Goal: Task Accomplishment & Management: Manage account settings

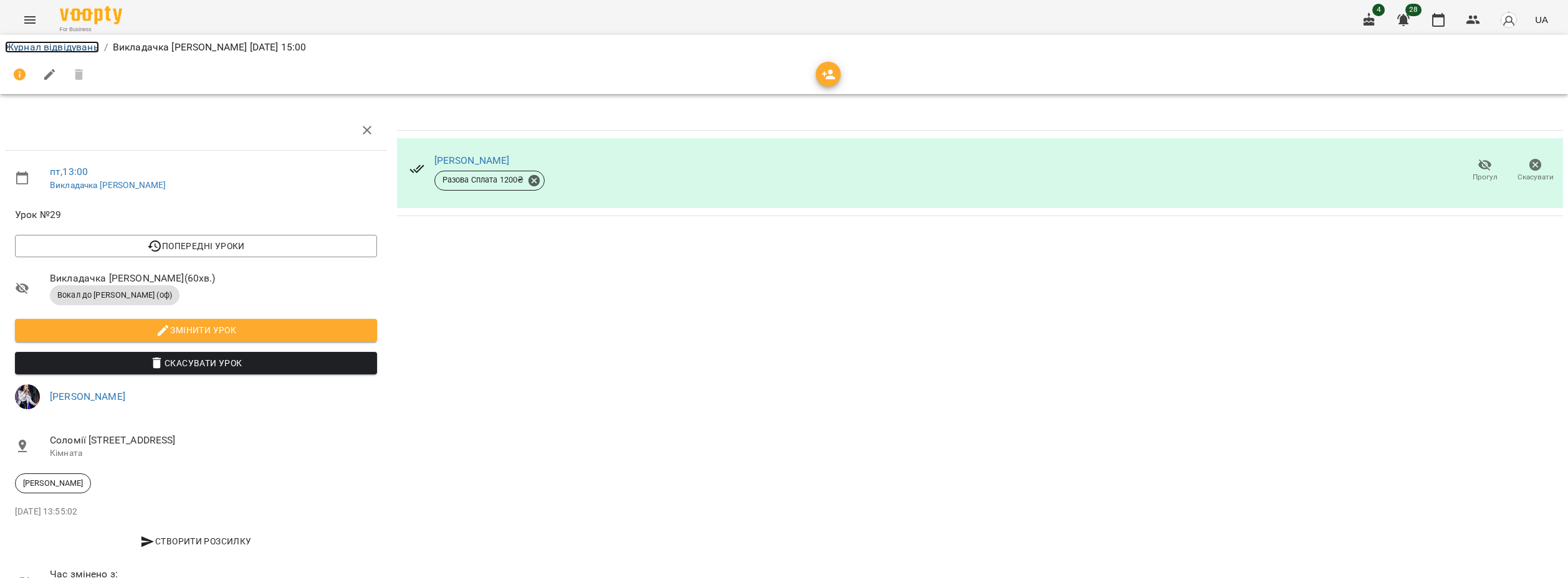
click at [82, 42] on link "Журнал відвідувань" at bounding box center [52, 47] width 94 height 12
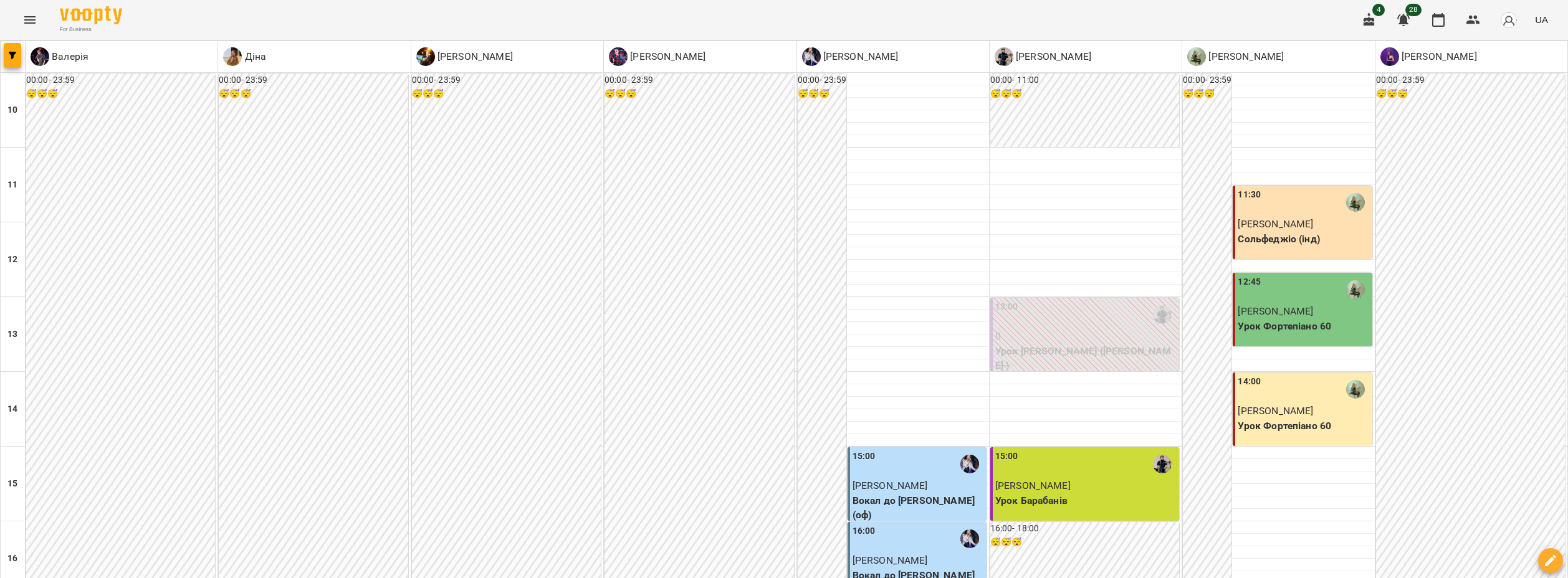
click at [277, 182] on div "00:00 - 23:59 😴😴😴" at bounding box center [313, 559] width 189 height 971
click at [113, 197] on div at bounding box center [784, 289] width 1568 height 578
click at [177, 216] on div "00:00 - 23:59 😴😴😴" at bounding box center [120, 559] width 189 height 971
click at [1308, 513] on div at bounding box center [784, 289] width 1568 height 578
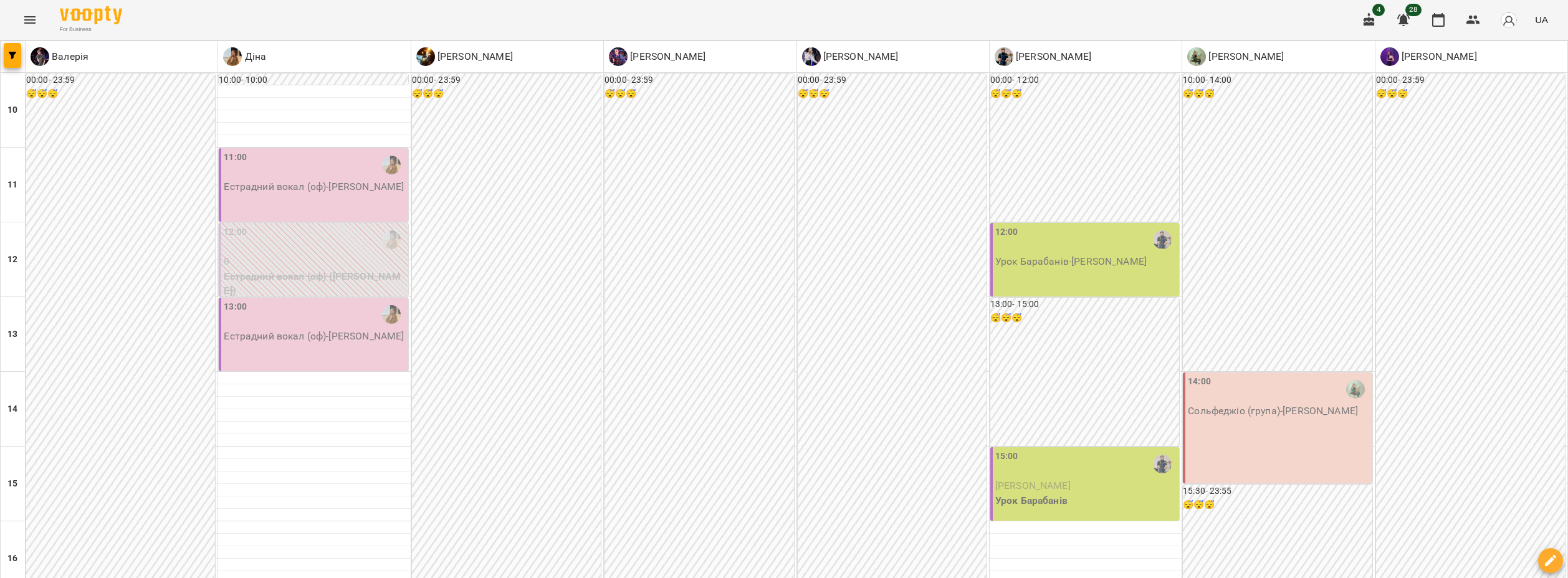
scroll to position [187, 0]
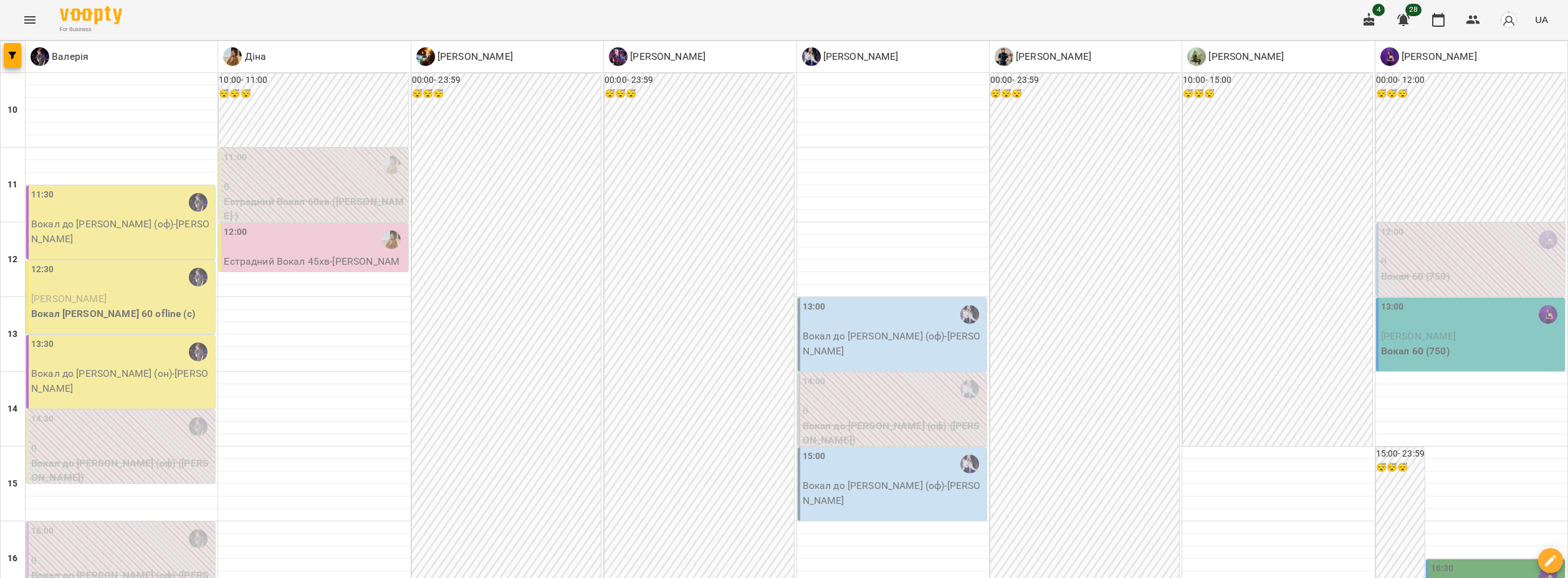
click at [862, 324] on div "13:00" at bounding box center [893, 314] width 181 height 28
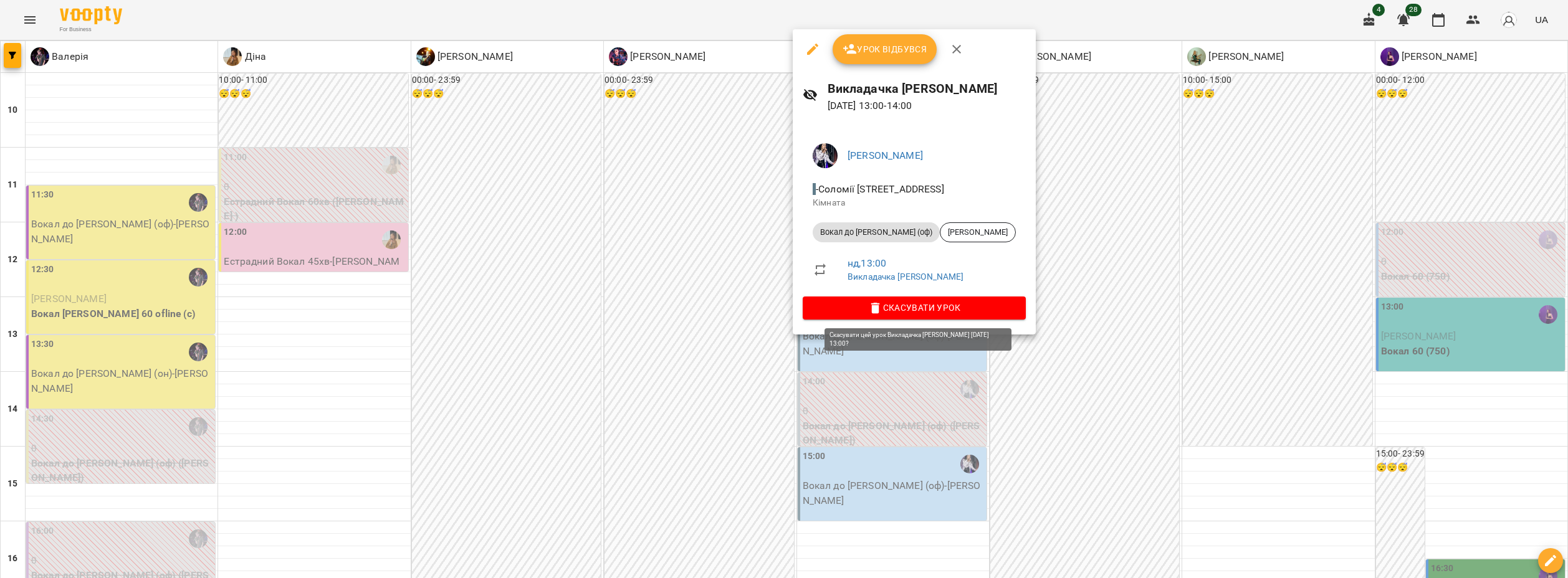
click at [927, 305] on span "Скасувати Урок" at bounding box center [914, 307] width 203 height 15
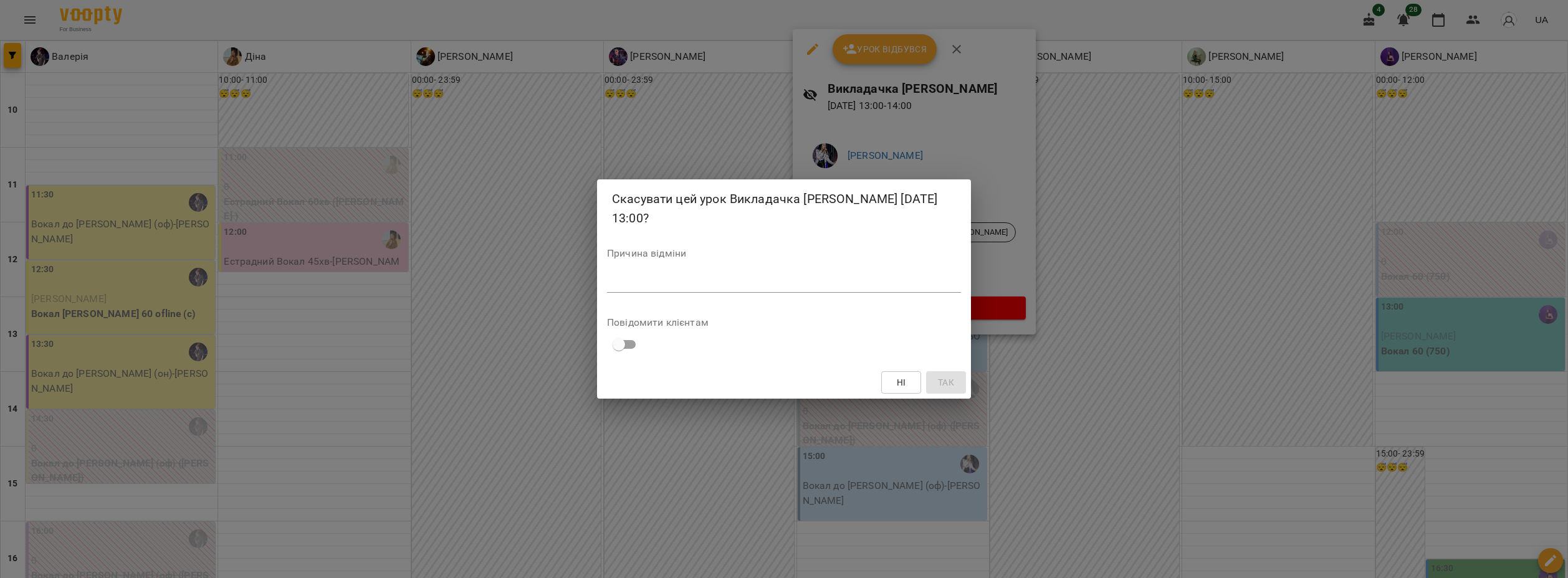
click at [742, 277] on textarea at bounding box center [784, 282] width 354 height 12
type textarea "*"
click at [940, 375] on span "Так" at bounding box center [946, 382] width 16 height 15
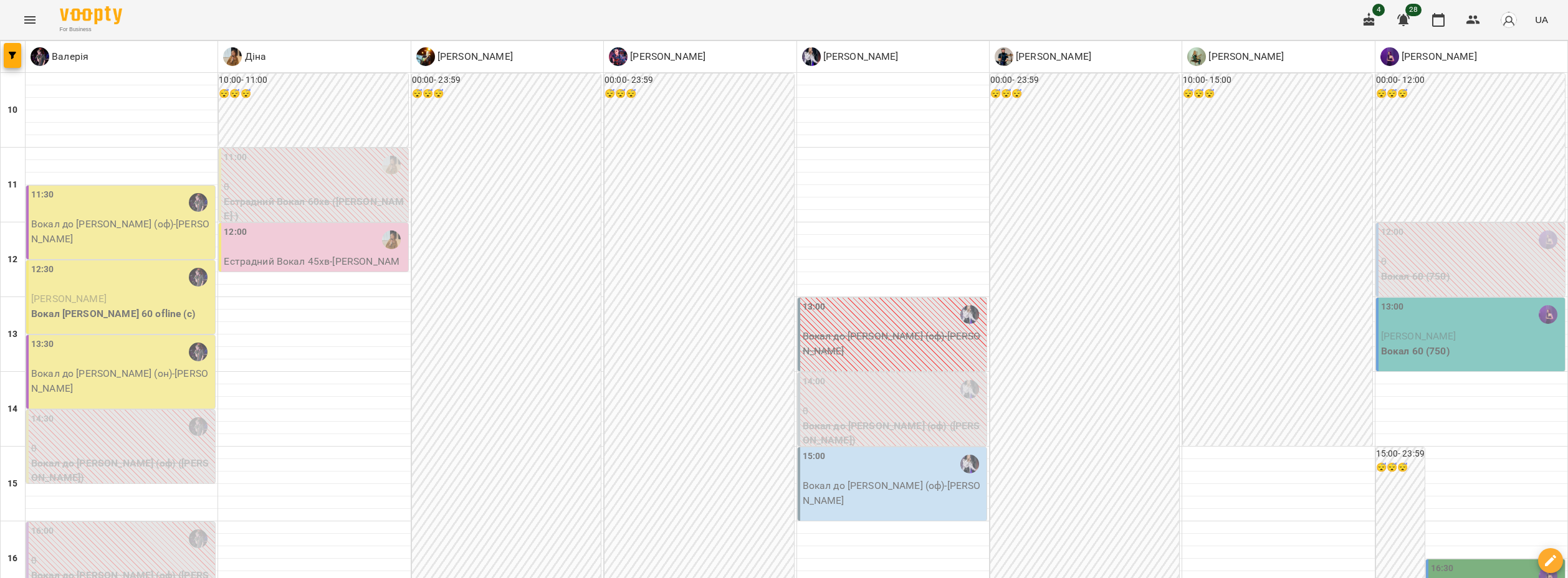
click at [885, 479] on p "Вокал до [PERSON_NAME] (оф) - [PERSON_NAME]" at bounding box center [893, 493] width 181 height 29
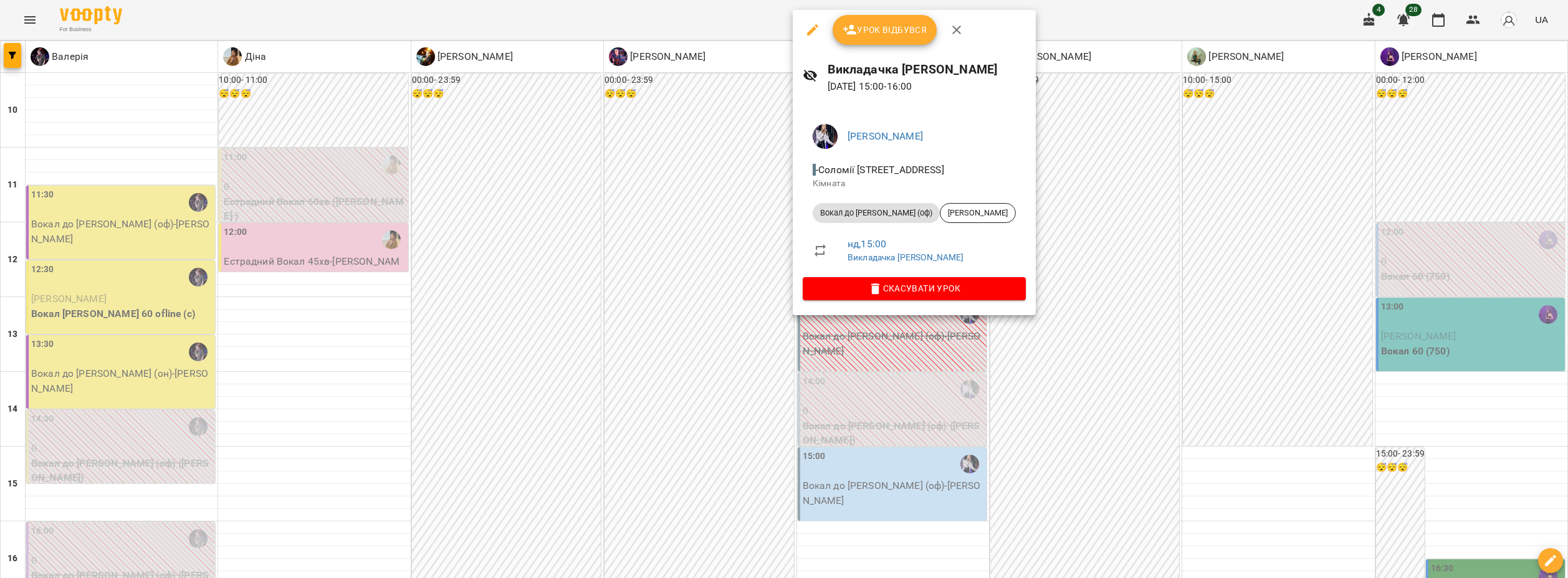
click at [919, 292] on span "Скасувати Урок" at bounding box center [914, 288] width 203 height 15
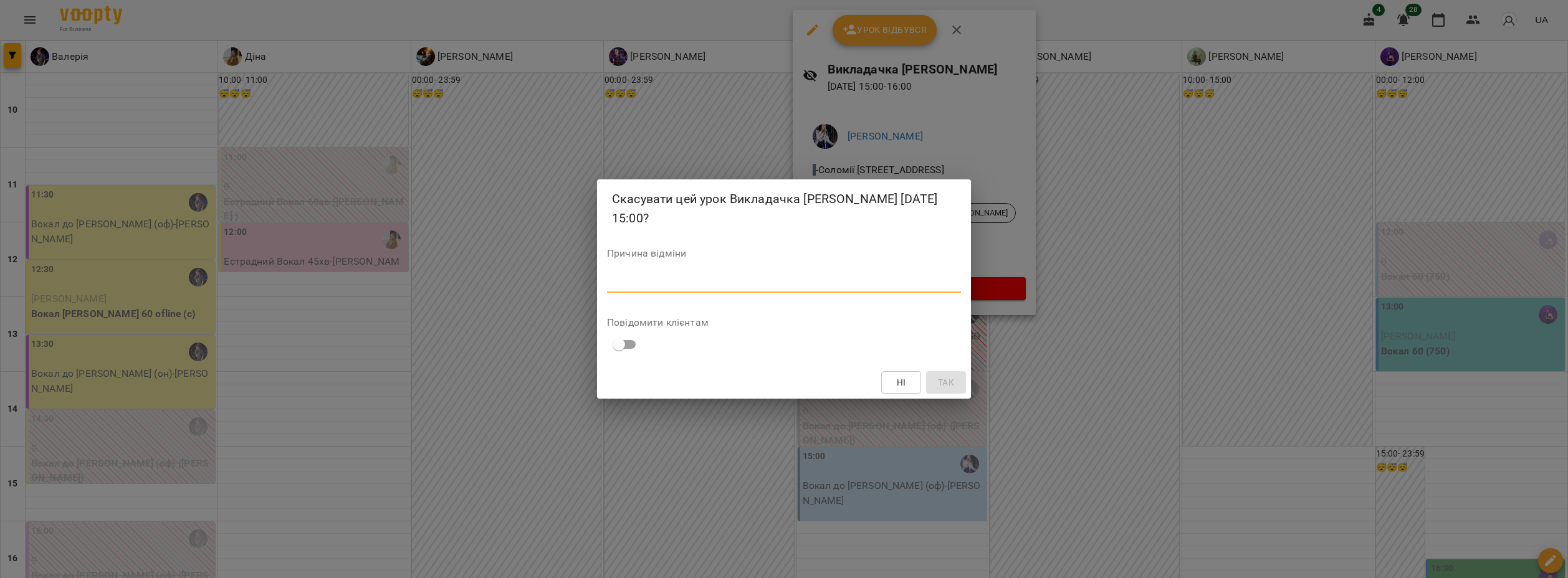
click at [863, 277] on textarea at bounding box center [784, 282] width 354 height 12
type textarea "*"
click at [942, 375] on span "Так" at bounding box center [946, 382] width 16 height 15
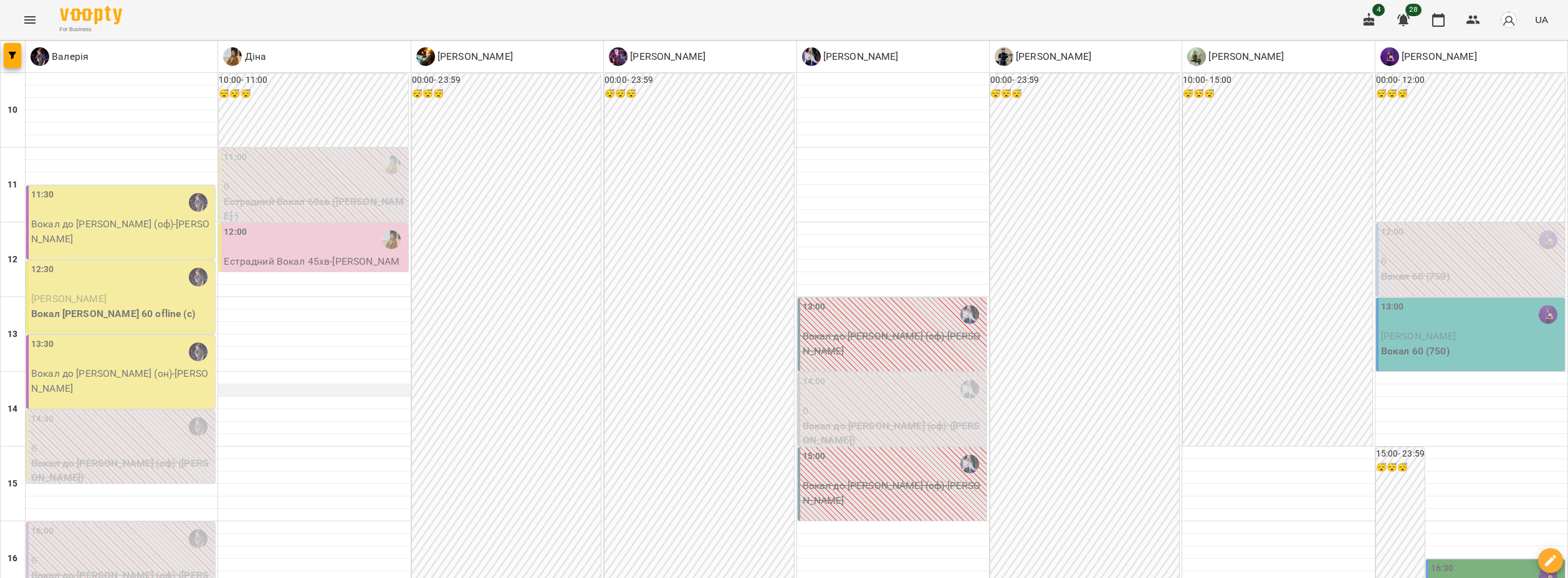
scroll to position [300, 0]
